Goal: Transaction & Acquisition: Register for event/course

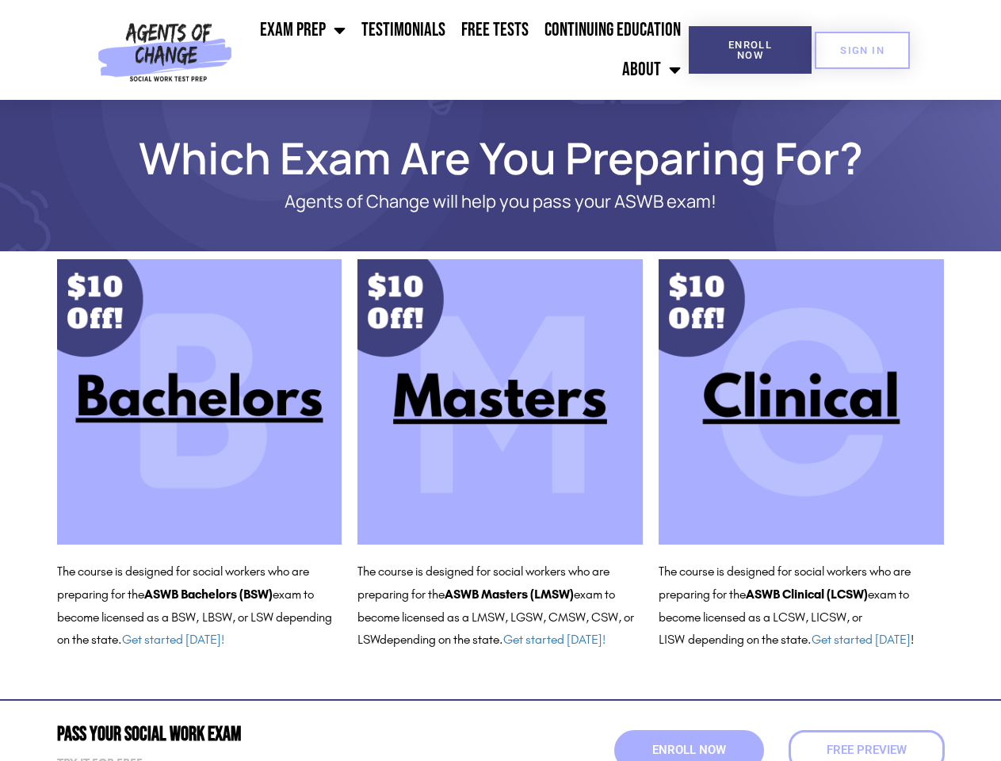
click at [464, 50] on ul "Exam Prep BSW Exam Prep: ASWB Bachelors Level Exam LMSW Exam Prep: ASWB Masters…" at bounding box center [464, 49] width 450 height 79
click at [750, 50] on span "Enroll Now" at bounding box center [750, 50] width 72 height 21
click at [862, 50] on span "SIGN IN" at bounding box center [862, 50] width 44 height 10
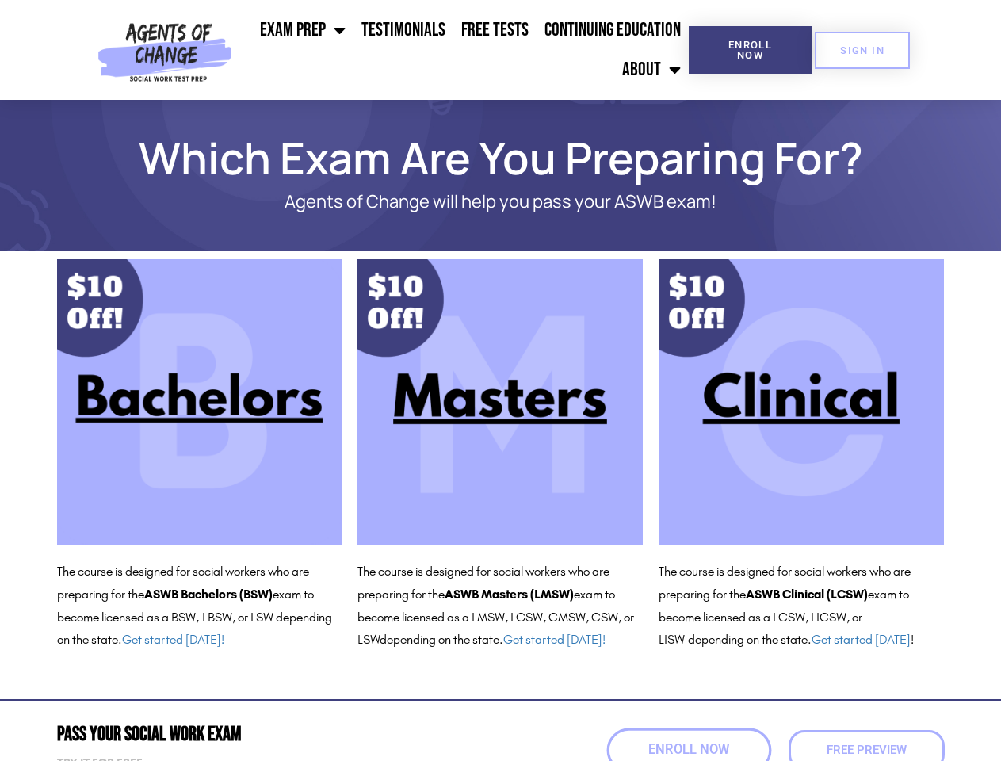
click at [689, 750] on span "Enroll Now" at bounding box center [688, 749] width 81 height 13
click at [866, 750] on span "Free Preview" at bounding box center [866, 749] width 88 height 13
